Goal: Transaction & Acquisition: Purchase product/service

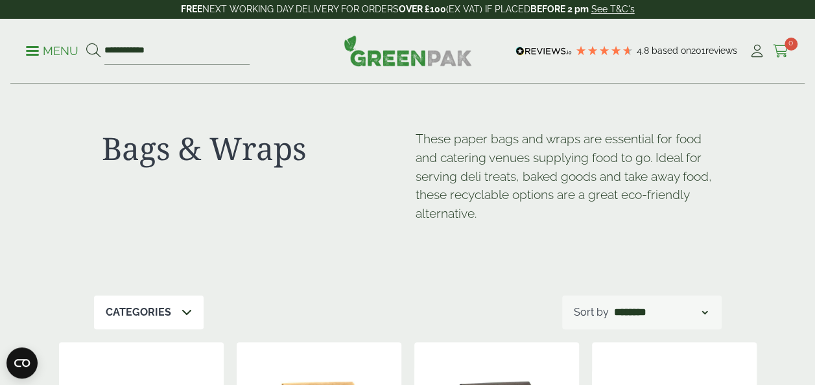
click at [785, 44] on span "0" at bounding box center [791, 44] width 13 height 13
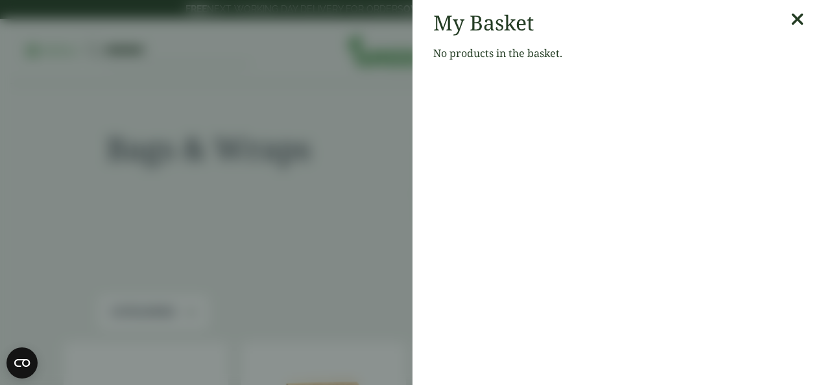
click at [791, 14] on icon at bounding box center [798, 19] width 14 height 18
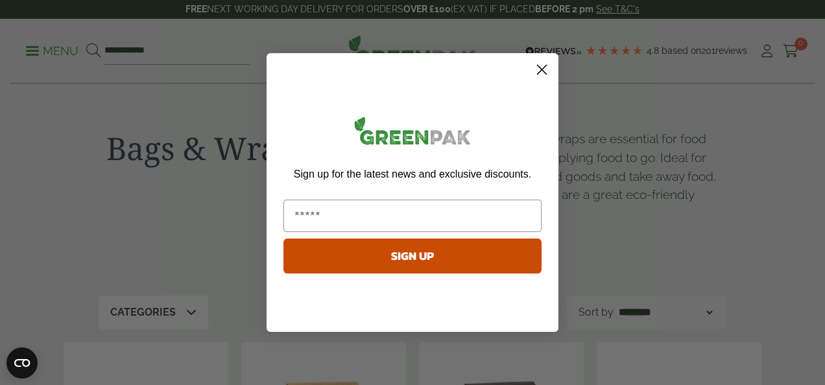
click at [542, 65] on circle "Close dialog" at bounding box center [541, 69] width 21 height 21
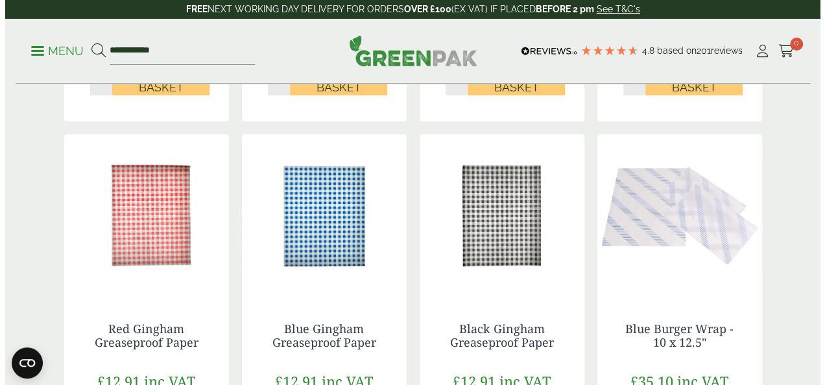
scroll to position [673, 0]
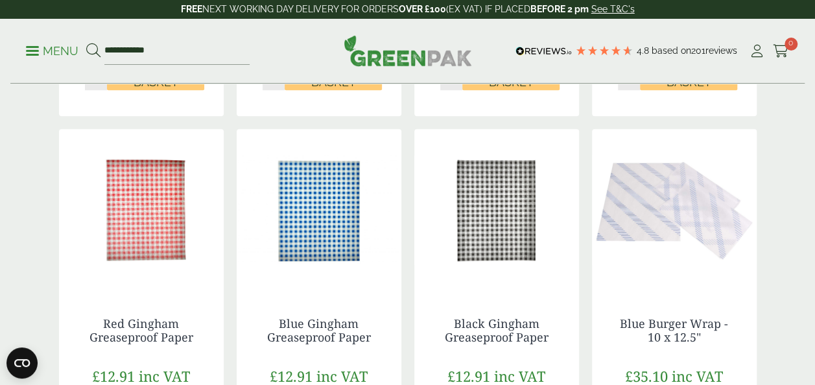
click at [32, 51] on span at bounding box center [32, 51] width 13 height 2
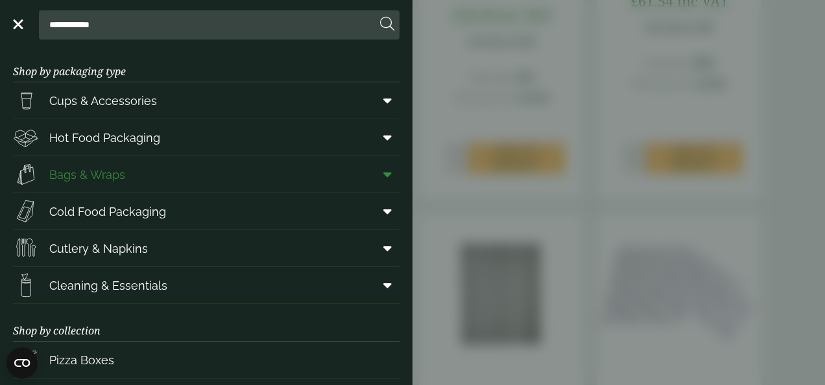
click at [126, 184] on link "Bags & Wraps" at bounding box center [206, 174] width 387 height 36
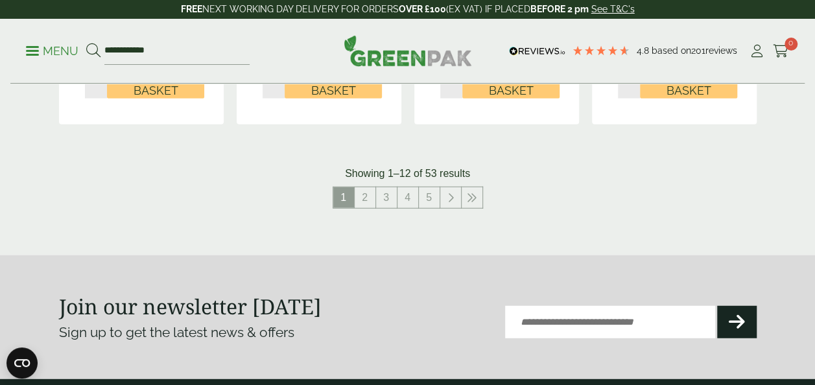
scroll to position [1552, 0]
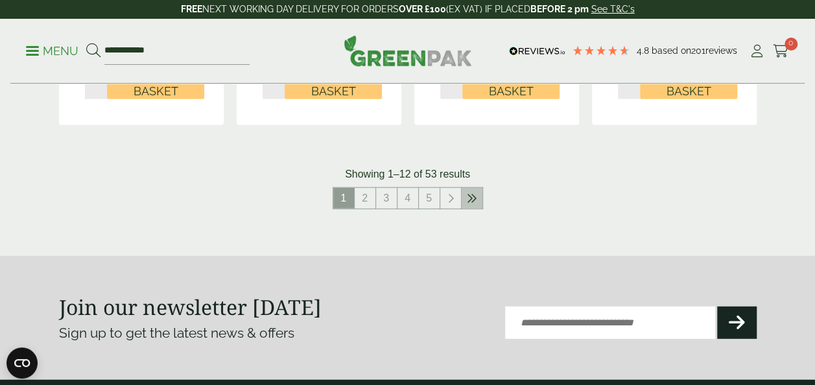
click at [470, 196] on icon at bounding box center [472, 198] width 10 height 10
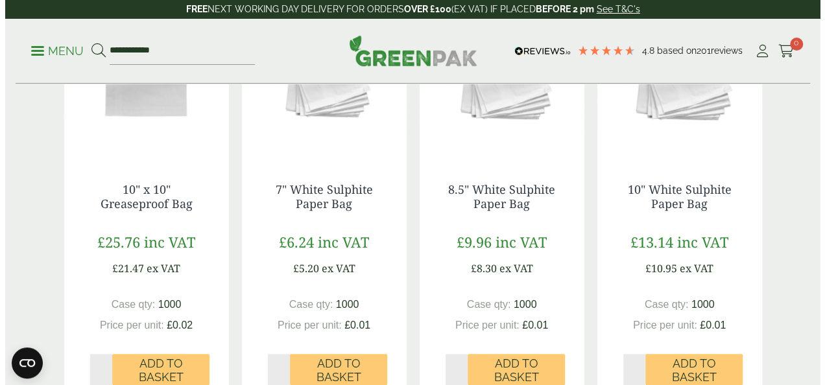
scroll to position [347, 0]
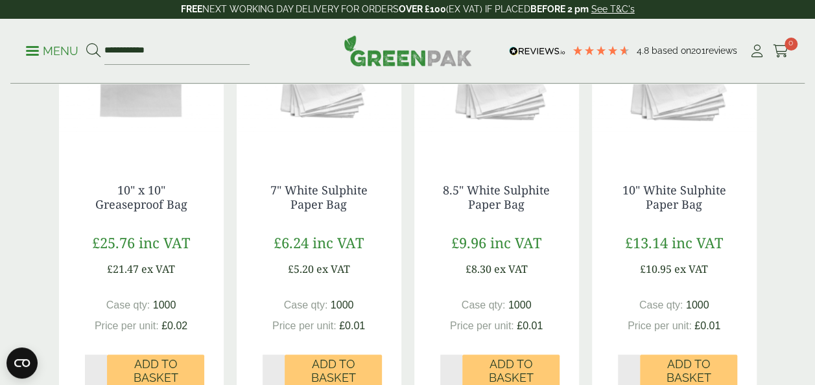
click at [28, 52] on p "Menu" at bounding box center [52, 51] width 53 height 16
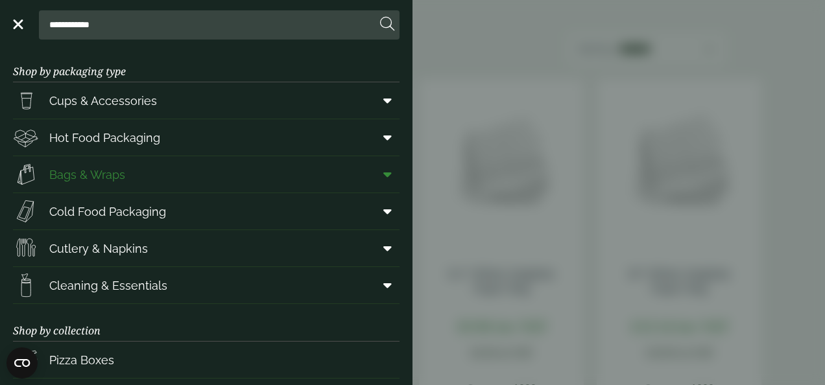
click at [383, 178] on icon at bounding box center [387, 174] width 8 height 13
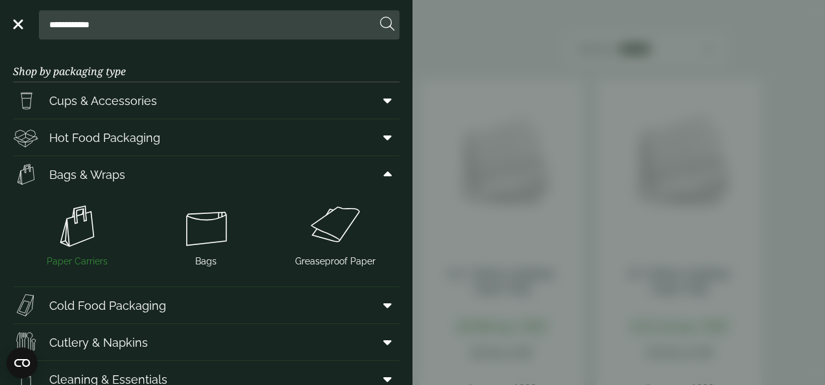
click at [71, 232] on img at bounding box center [77, 226] width 119 height 52
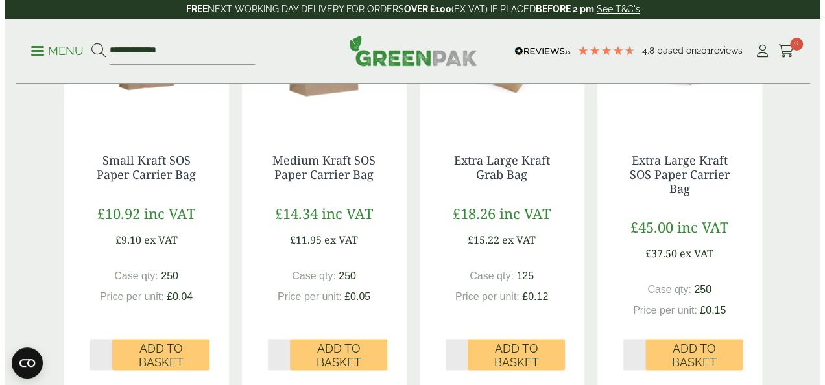
scroll to position [760, 0]
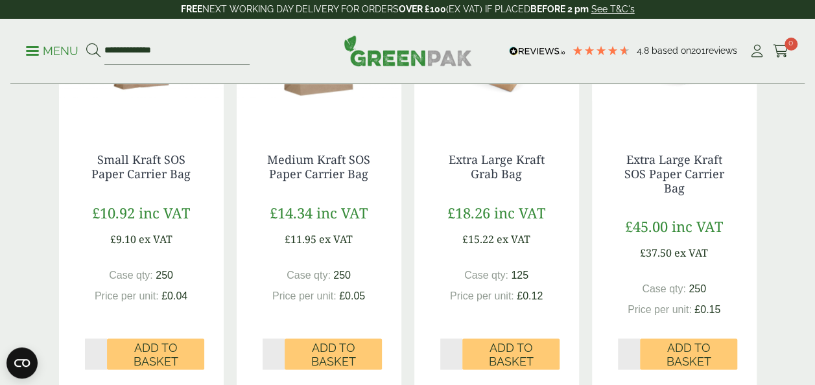
type input "*"
click at [457, 352] on input "*" at bounding box center [451, 354] width 23 height 31
click at [521, 354] on span "Add to Basket" at bounding box center [511, 355] width 79 height 28
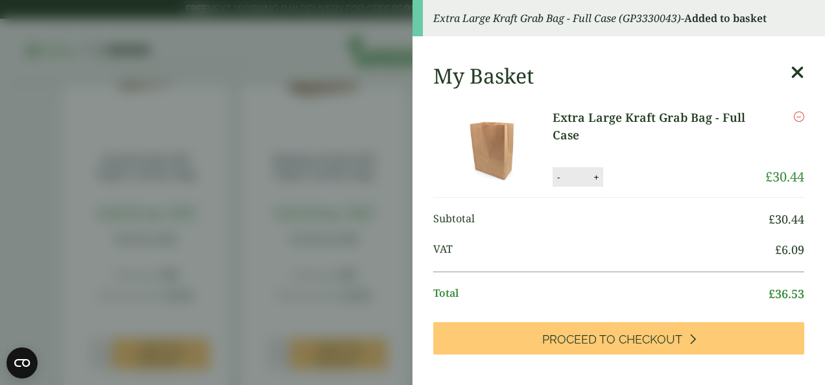
click at [791, 71] on icon at bounding box center [798, 73] width 14 height 18
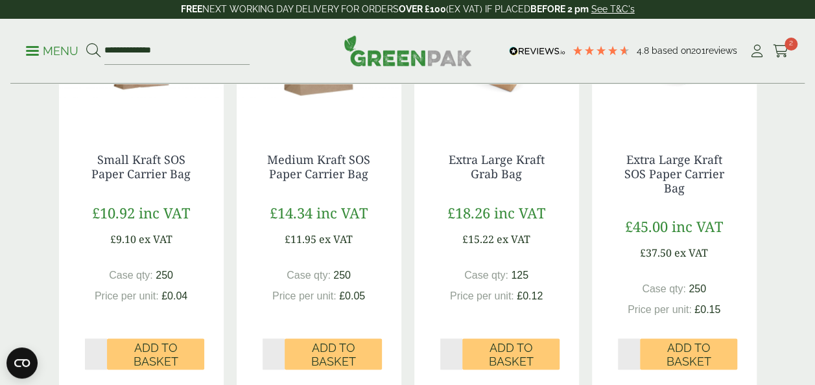
click at [32, 52] on p "Menu" at bounding box center [52, 51] width 53 height 16
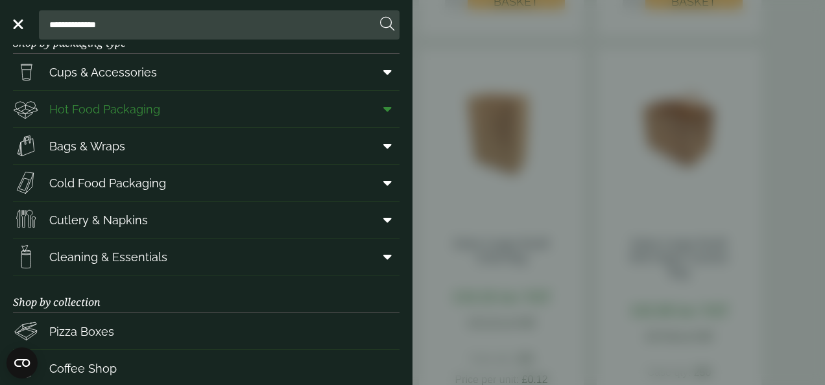
scroll to position [0, 0]
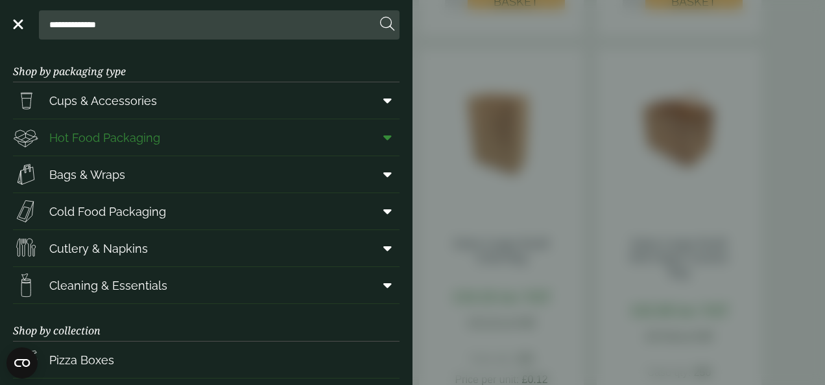
click at [383, 138] on icon at bounding box center [387, 137] width 8 height 13
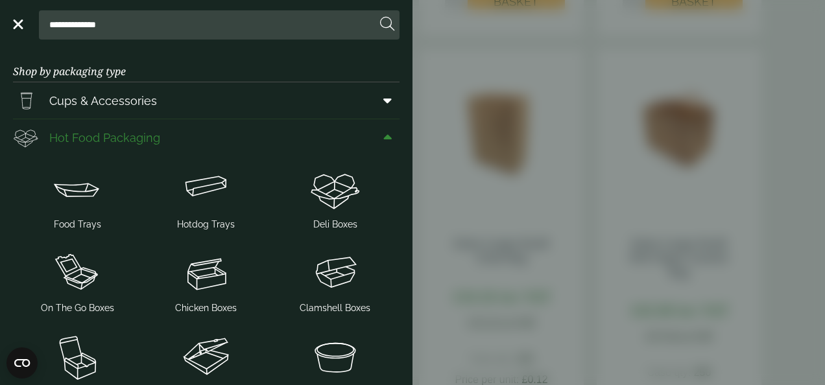
click at [383, 138] on icon at bounding box center [387, 137] width 8 height 13
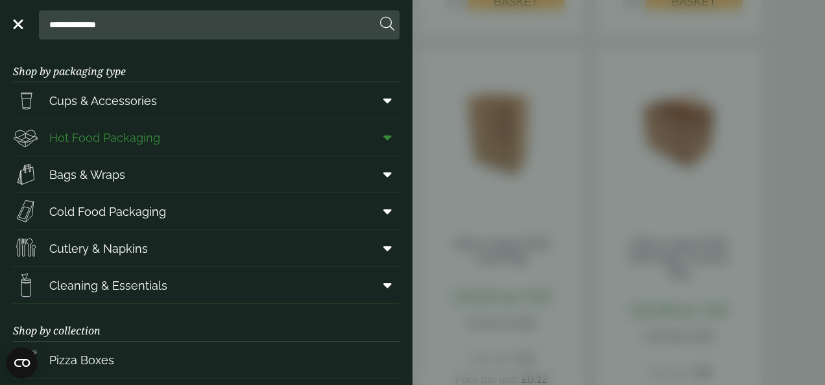
click at [383, 139] on icon at bounding box center [387, 137] width 8 height 13
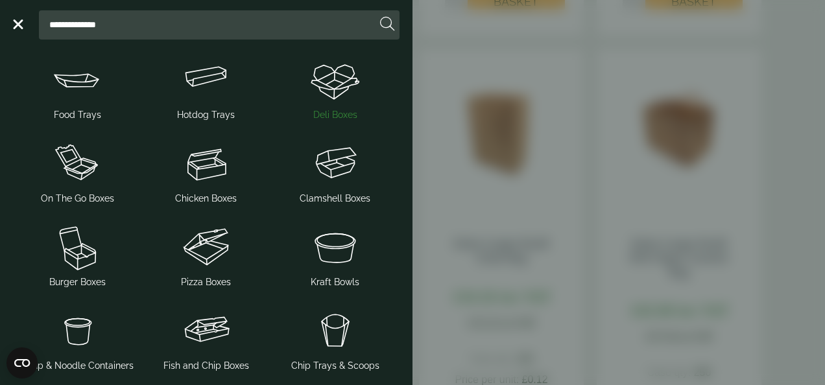
scroll to position [110, 0]
click at [331, 251] on img at bounding box center [335, 247] width 119 height 52
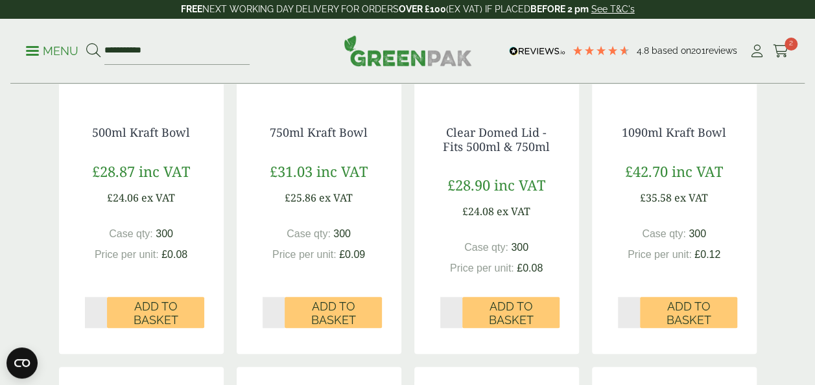
scroll to position [405, 0]
type input "*"
click at [457, 308] on input "*" at bounding box center [451, 311] width 23 height 31
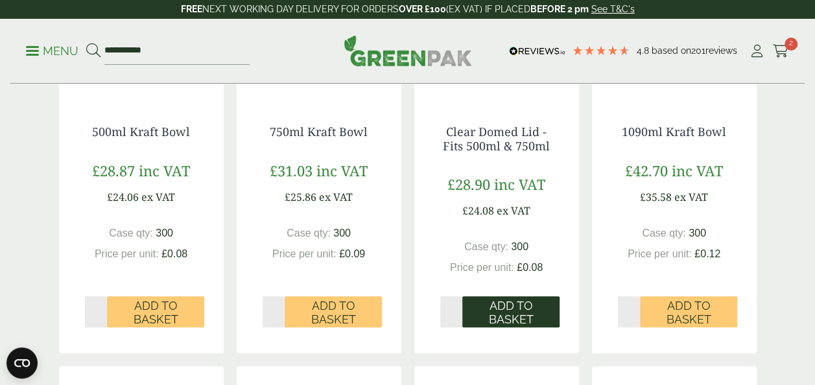
click at [508, 318] on span "Add to Basket" at bounding box center [511, 313] width 79 height 28
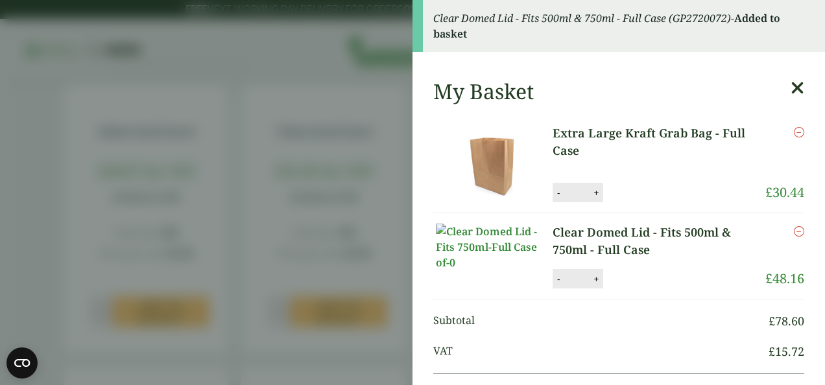
click at [357, 267] on aside "Clear Domed Lid - Fits 500ml & 750ml - Full Case (GP2720072) - Added to basket …" at bounding box center [412, 192] width 825 height 385
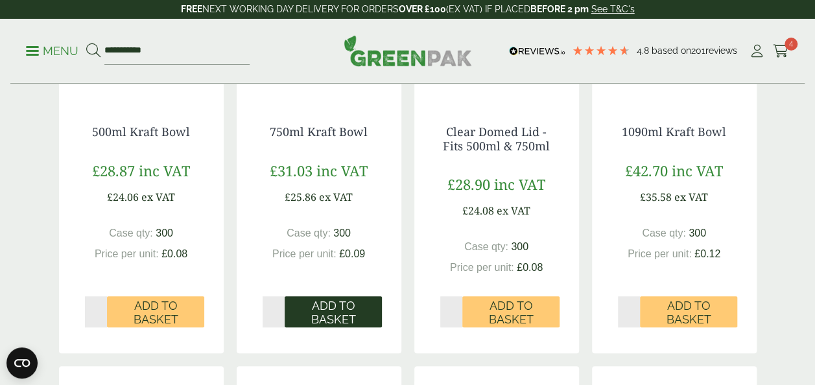
click at [328, 319] on span "Add to Basket" at bounding box center [333, 313] width 79 height 28
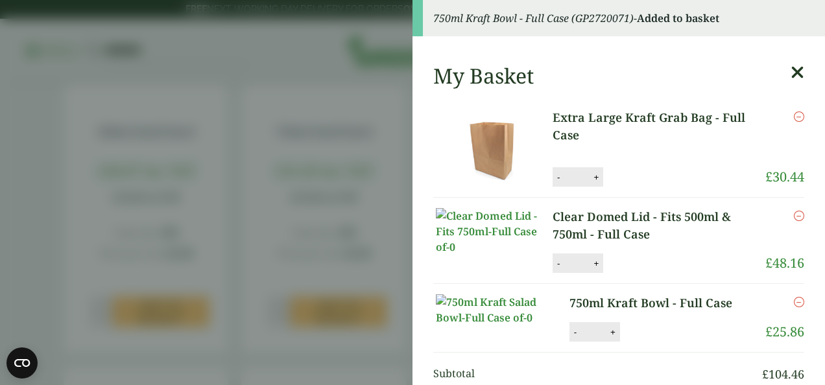
click at [342, 313] on aside "750ml Kraft Bowl - Full Case (GP2720071) - Added to basket My Basket Extra Larg…" at bounding box center [412, 192] width 825 height 385
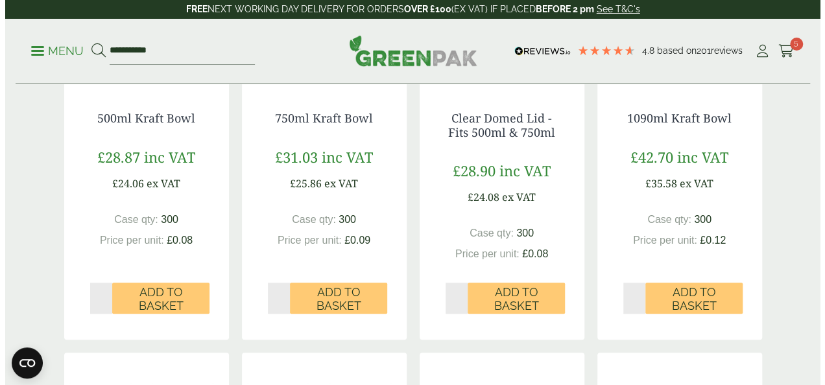
scroll to position [420, 0]
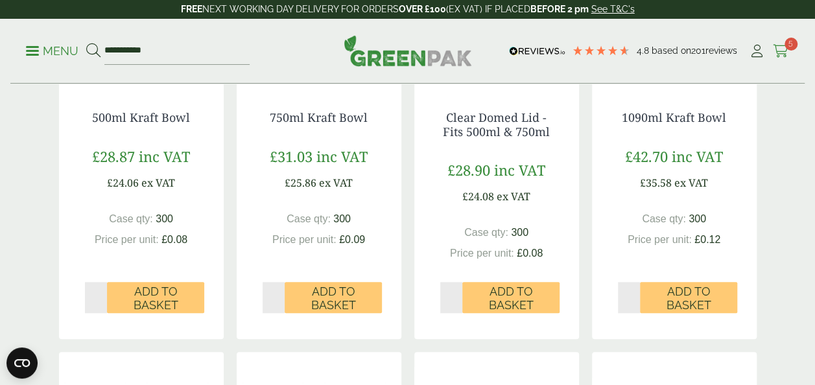
click at [778, 48] on icon at bounding box center [781, 51] width 16 height 13
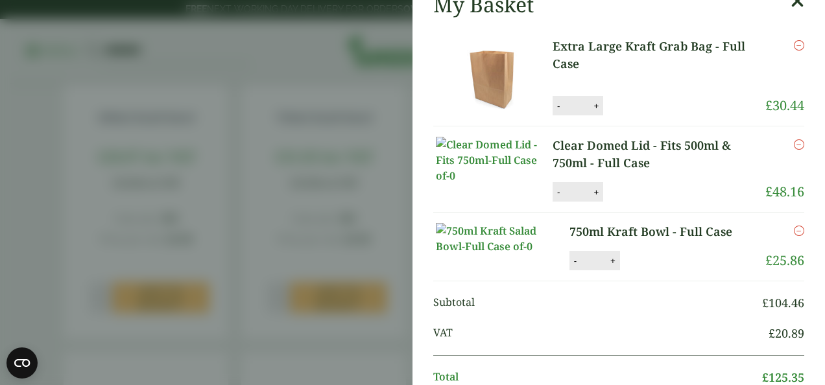
scroll to position [0, 0]
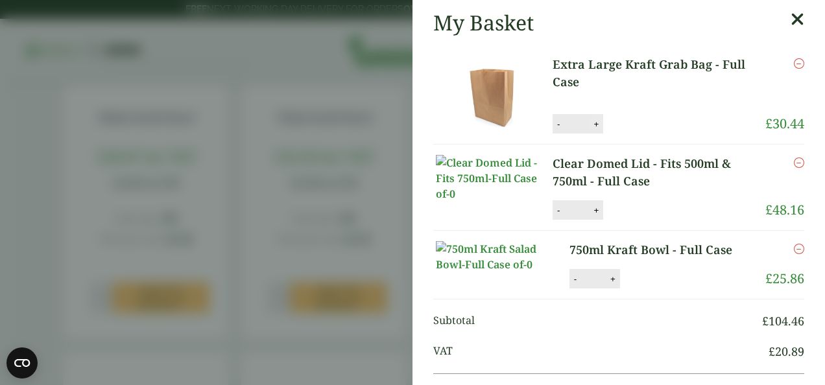
click at [593, 121] on button "+" at bounding box center [596, 124] width 13 height 11
type input "*"
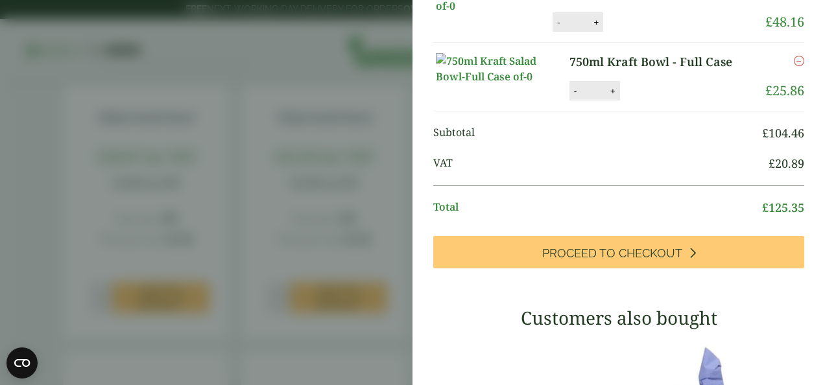
scroll to position [189, 0]
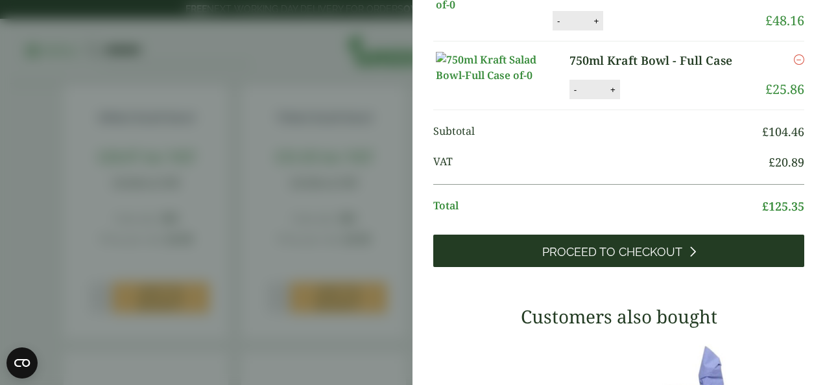
click at [599, 259] on span "Proceed to Checkout" at bounding box center [612, 252] width 140 height 14
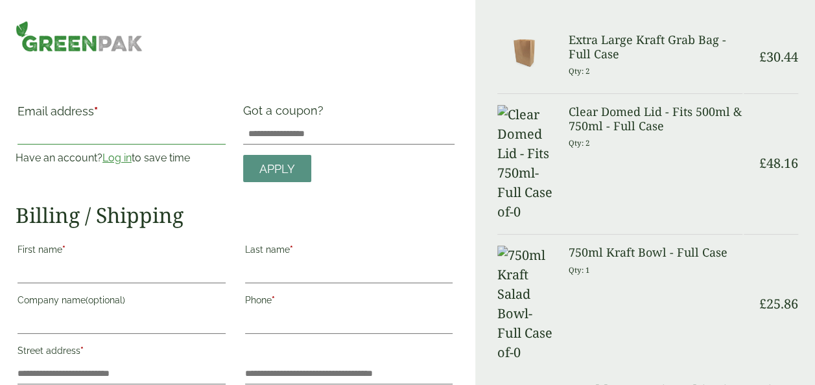
click at [66, 137] on input "Email address *" at bounding box center [122, 134] width 208 height 21
click at [66, 135] on input "Email address *" at bounding box center [122, 134] width 208 height 21
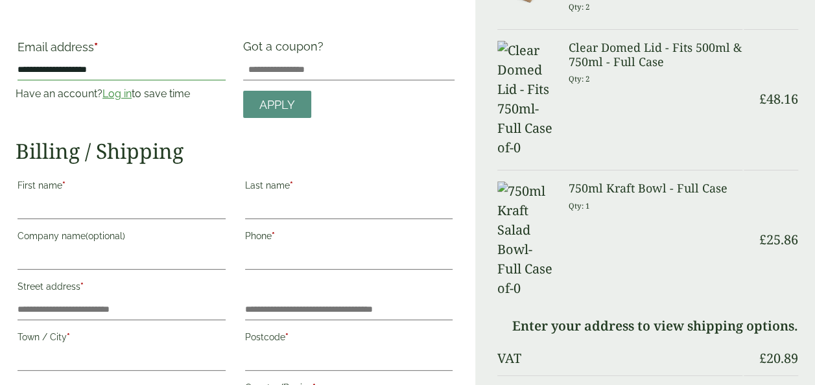
scroll to position [67, 0]
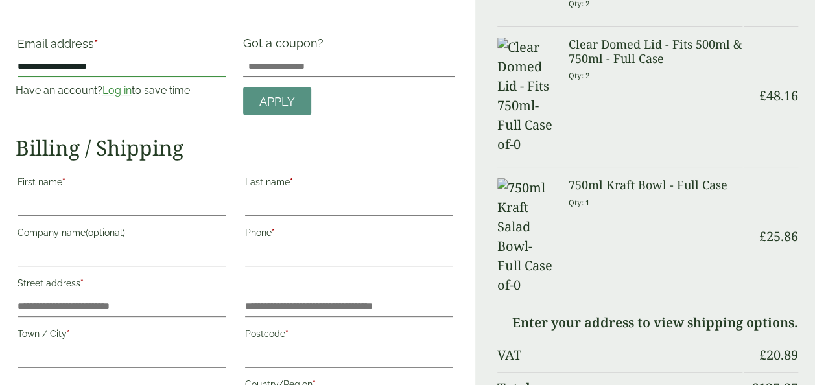
type input "**********"
click at [57, 208] on input "First name *" at bounding box center [122, 205] width 208 height 21
type input "**********"
type input "*********"
click at [261, 260] on input "Phone *" at bounding box center [349, 256] width 208 height 21
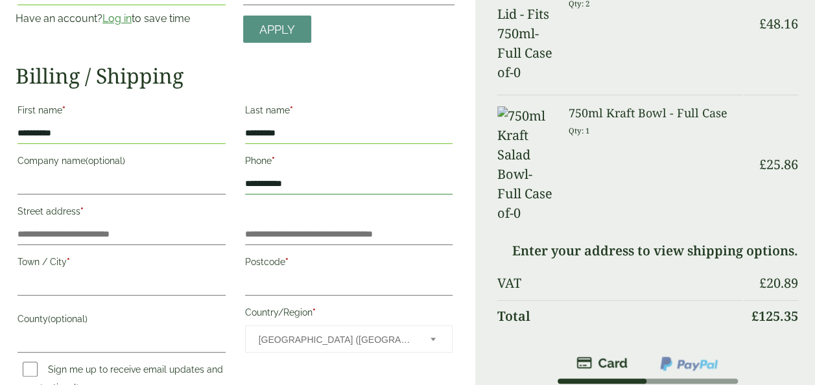
scroll to position [141, 0]
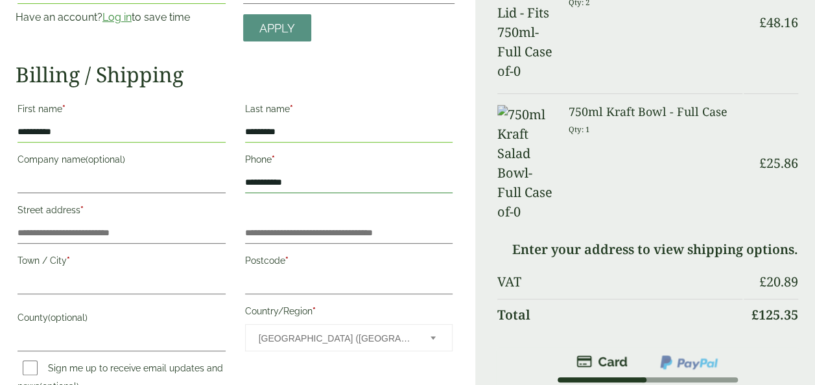
type input "**********"
click at [66, 228] on input "Street address *" at bounding box center [122, 233] width 208 height 21
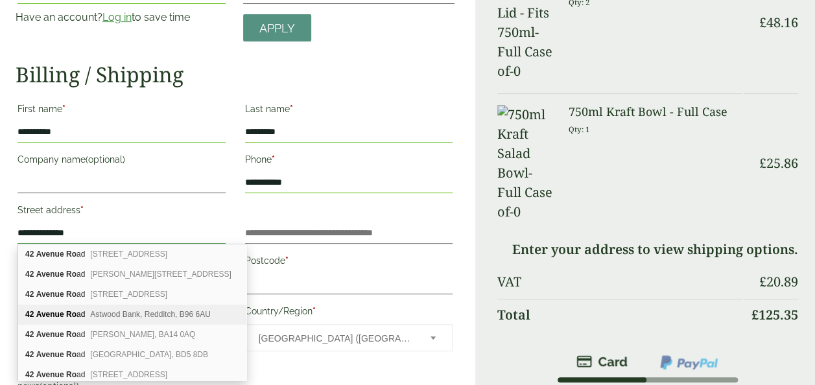
type input "**********"
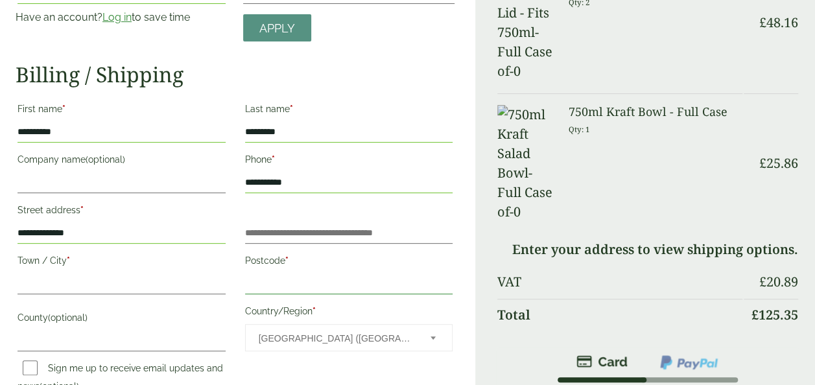
click at [274, 281] on input "Postcode *" at bounding box center [349, 284] width 208 height 21
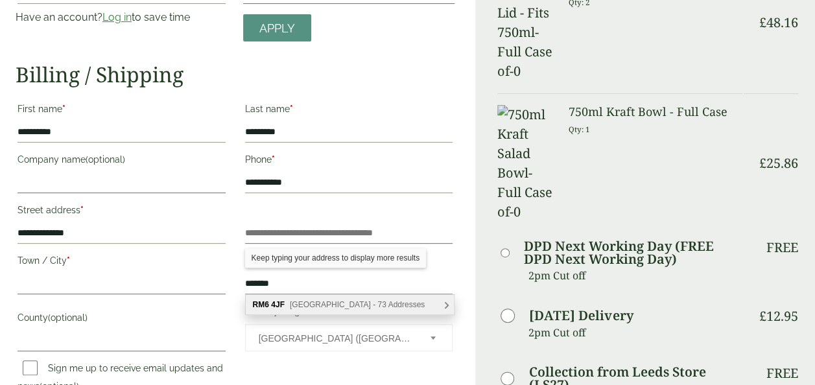
click at [296, 302] on span "[GEOGRAPHIC_DATA] - 73 Addresses" at bounding box center [357, 304] width 135 height 9
type input "*******"
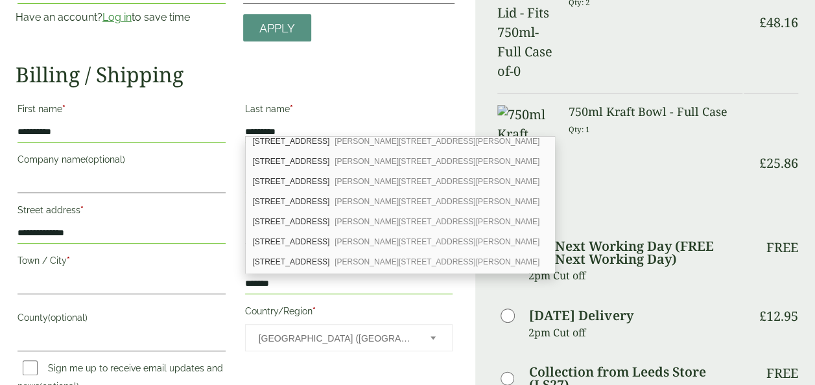
scroll to position [684, 0]
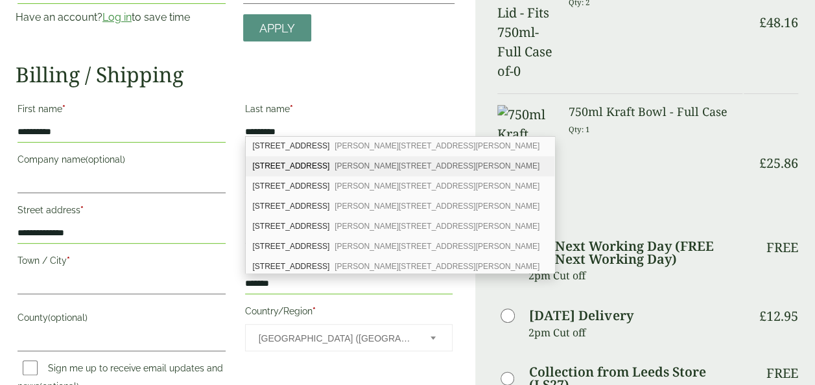
click at [307, 156] on div "[STREET_ADDRESS][PERSON_NAME]" at bounding box center [400, 166] width 309 height 20
type input "**********"
type input "*******"
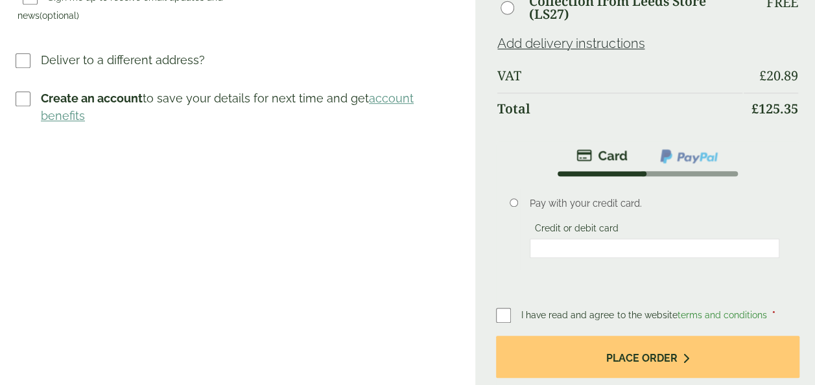
scroll to position [512, 0]
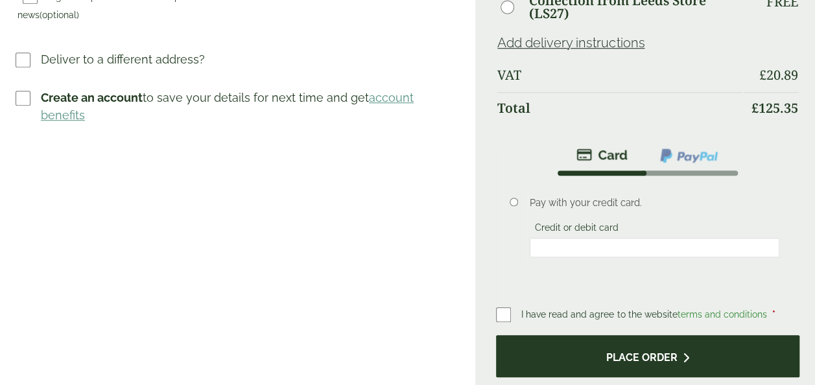
click at [630, 335] on button "Place order" at bounding box center [648, 356] width 304 height 42
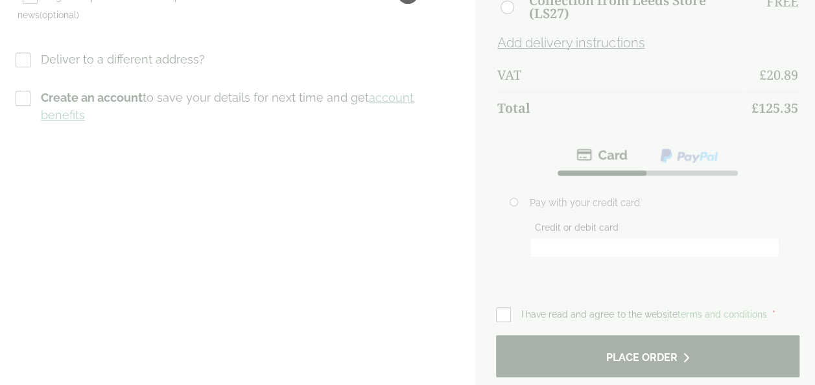
scroll to position [0, 0]
